Goal: Check status: Check status

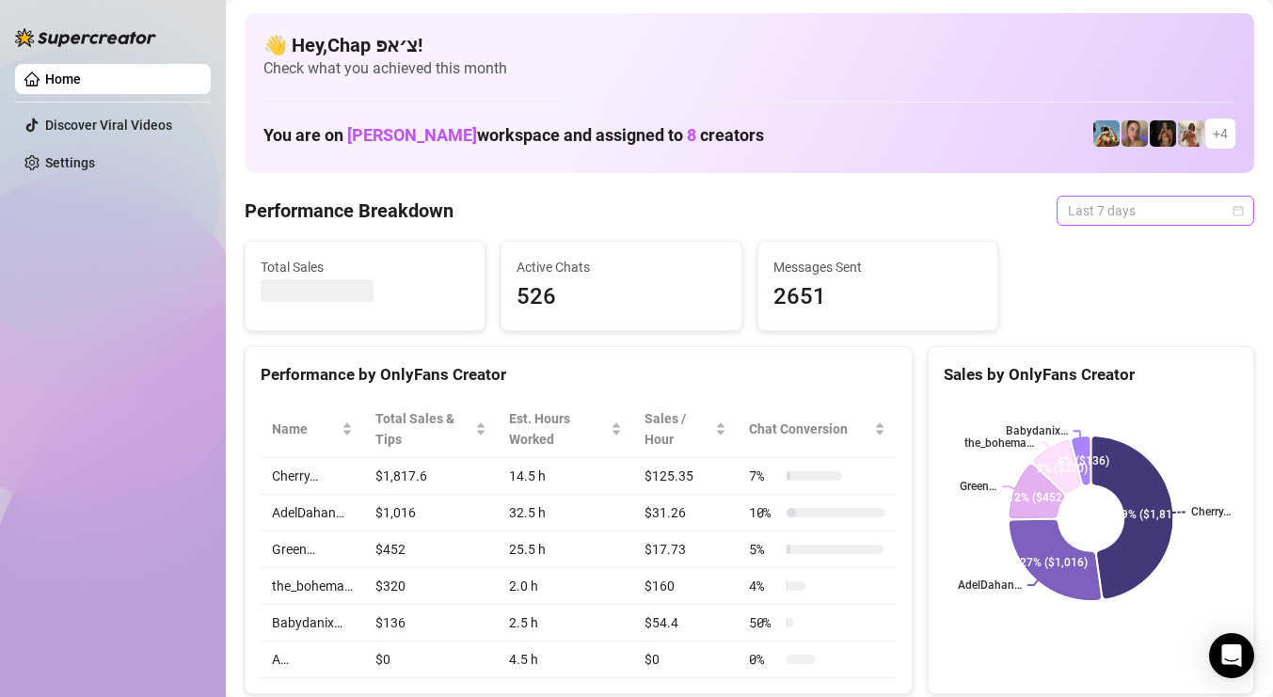
click at [1210, 221] on span "Last 7 days" at bounding box center [1155, 211] width 175 height 28
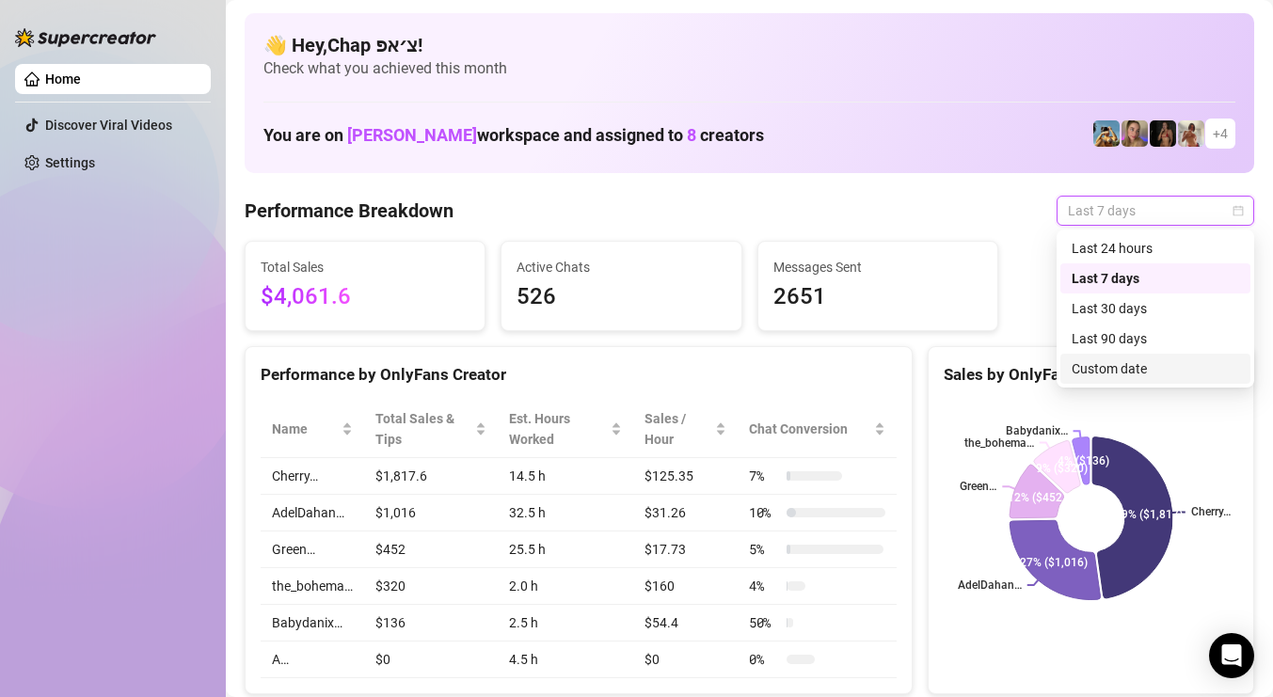
click at [1163, 363] on div "Custom date" at bounding box center [1155, 368] width 167 height 21
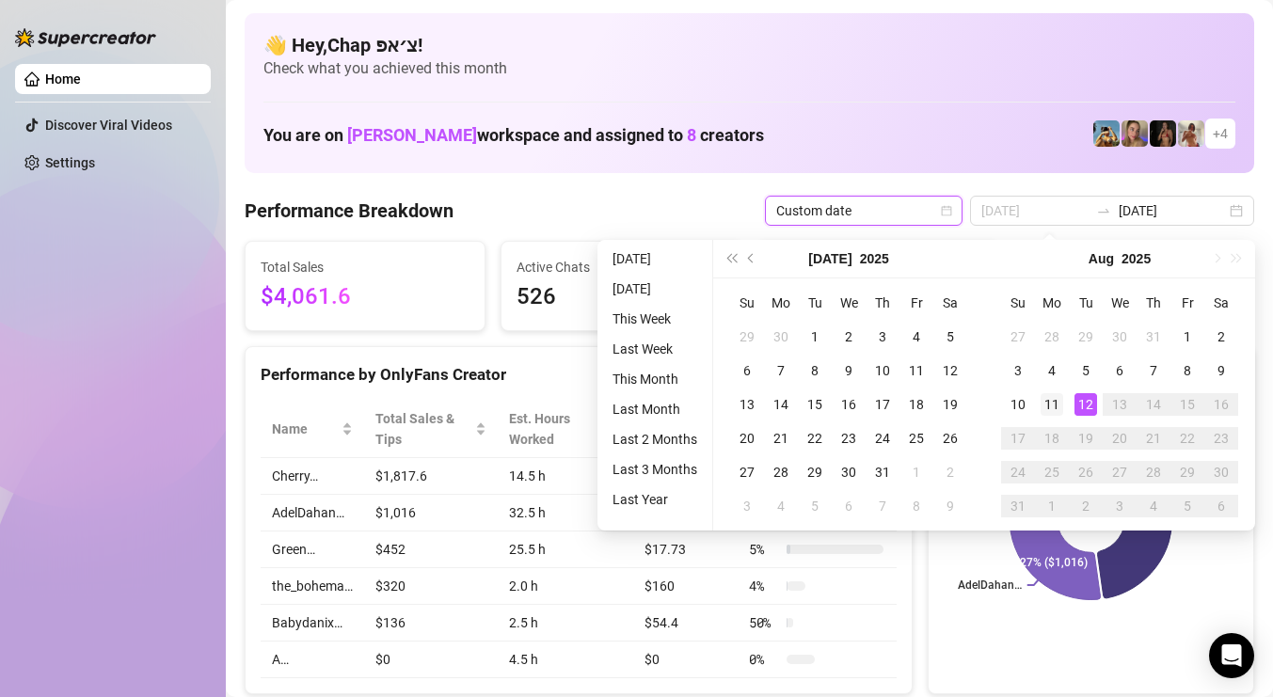
type input "[DATE]"
click at [1053, 396] on div "11" at bounding box center [1051, 404] width 23 height 23
type input "[DATE]"
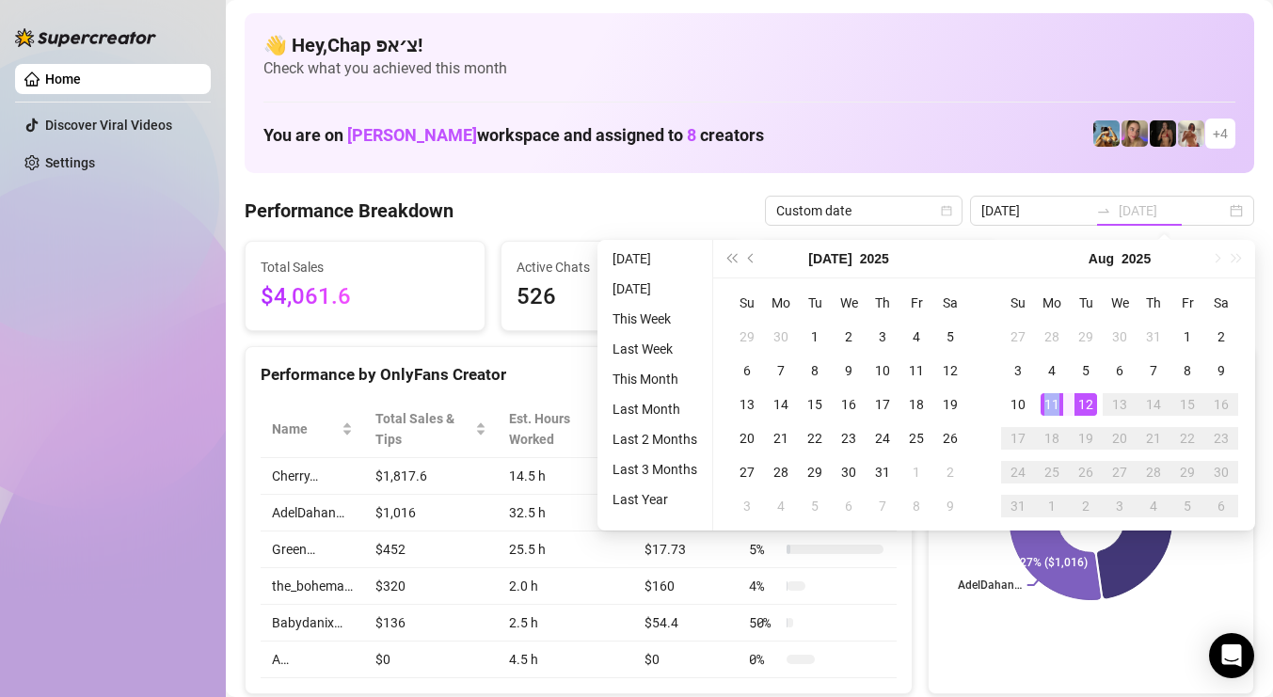
type input "[DATE]"
